Goal: Task Accomplishment & Management: Manage account settings

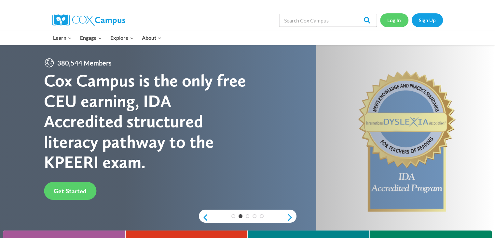
click at [399, 23] on link "Log In" at bounding box center [394, 19] width 28 height 13
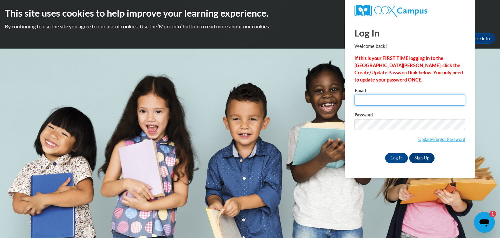
type input "[EMAIL_ADDRESS][DOMAIN_NAME]"
drag, startPoint x: 403, startPoint y: 102, endPoint x: 405, endPoint y: 104, distance: 3.7
click at [405, 104] on input "[EMAIL_ADDRESS][DOMAIN_NAME]" at bounding box center [410, 99] width 111 height 11
